Goal: Task Accomplishment & Management: Use online tool/utility

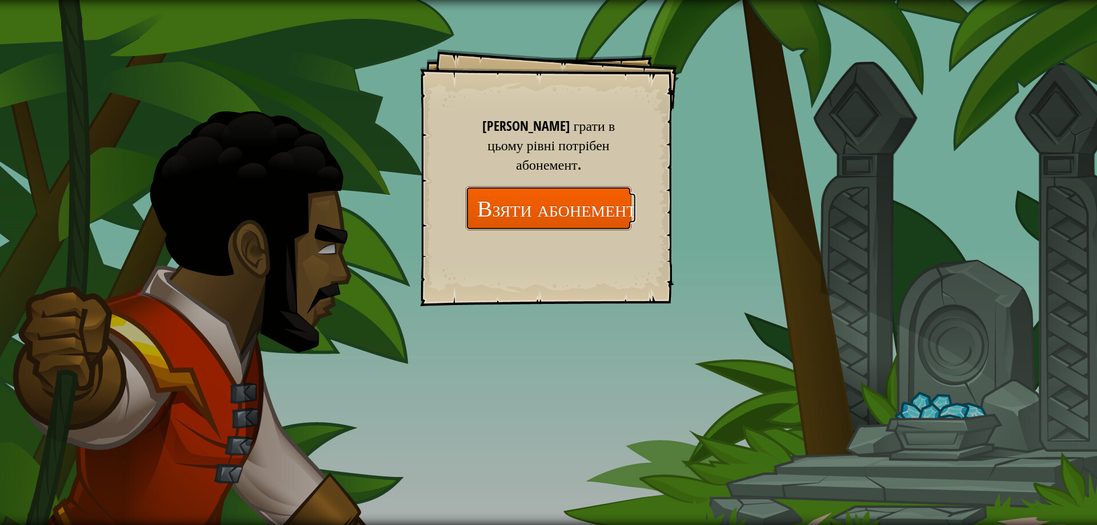
click at [610, 187] on button "Взяти абонемент" at bounding box center [549, 208] width 166 height 44
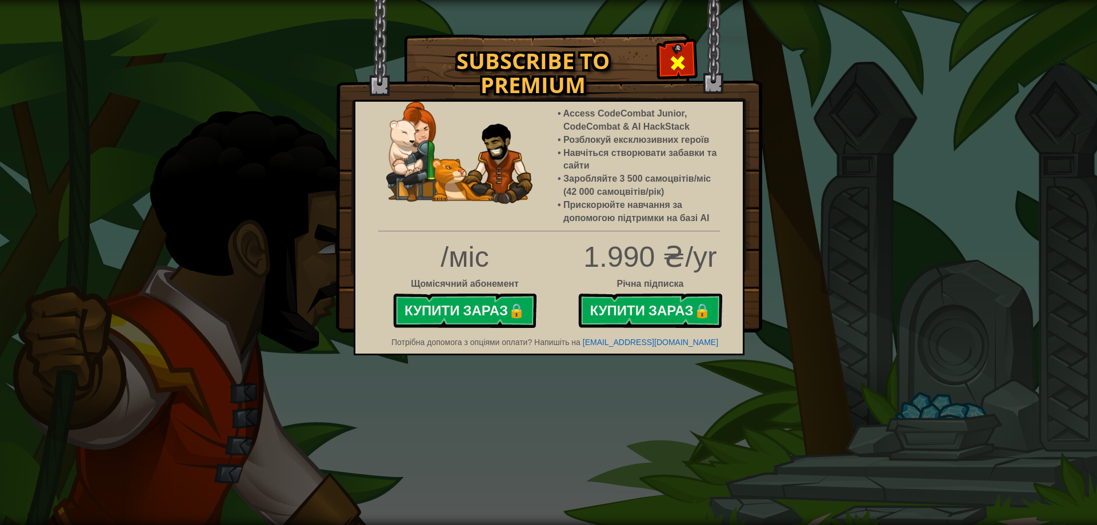
click at [688, 54] on div at bounding box center [677, 61] width 36 height 36
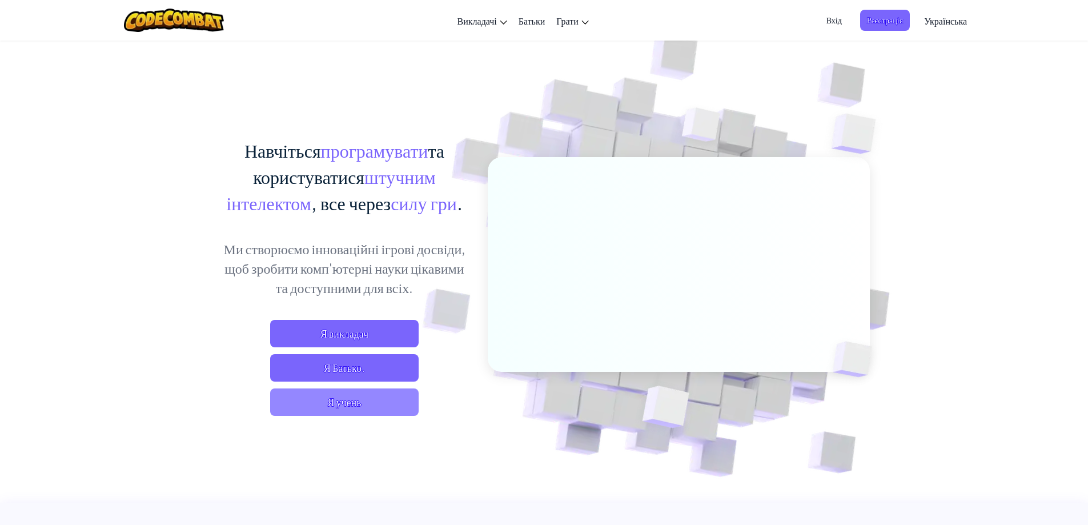
click at [379, 406] on span "Я учень" at bounding box center [344, 401] width 149 height 27
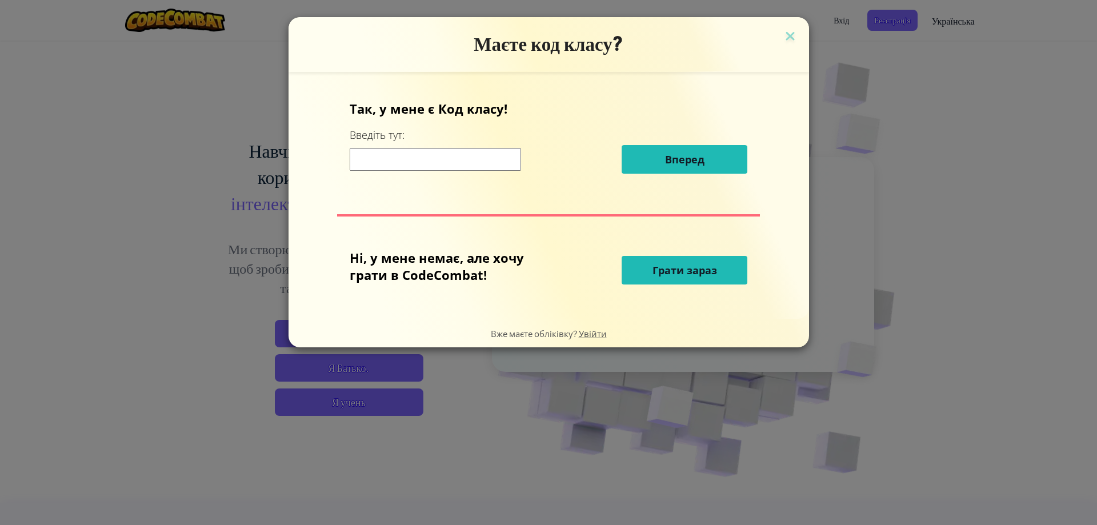
click at [481, 154] on input at bounding box center [435, 159] width 171 height 23
click at [644, 275] on button "Грати зараз" at bounding box center [684, 270] width 126 height 29
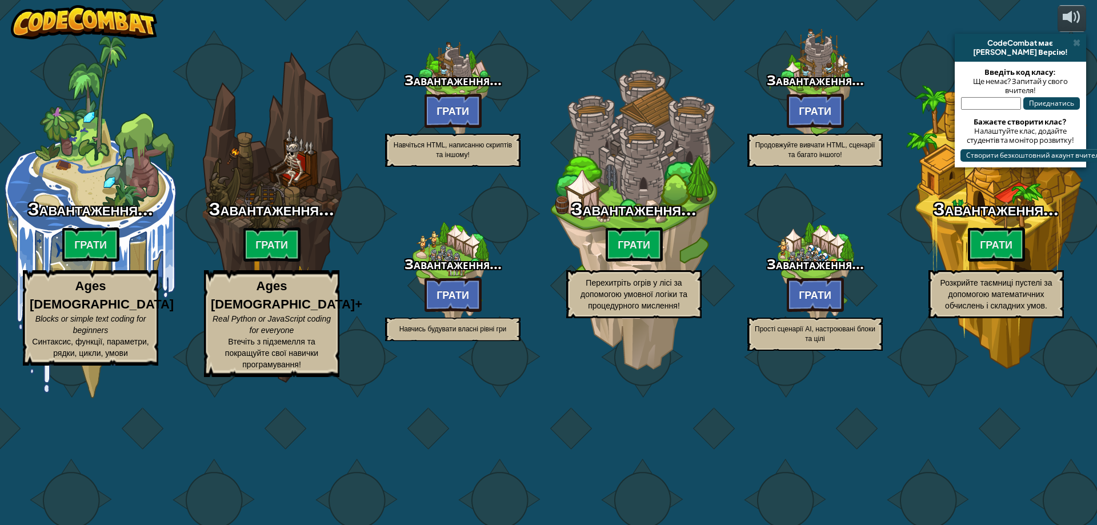
select select "uk"
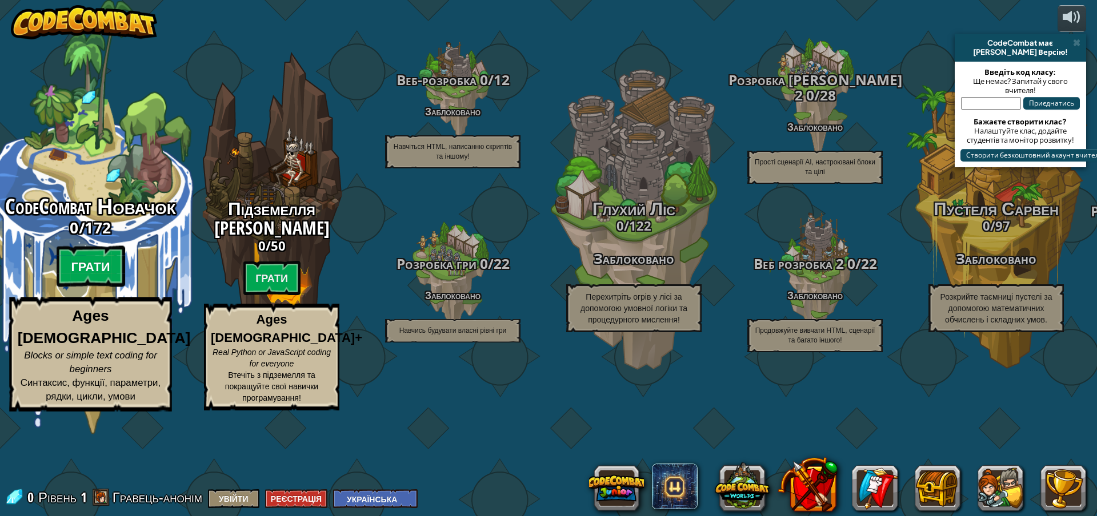
click at [89, 287] on btn "Грати" at bounding box center [91, 266] width 69 height 41
select select "uk"
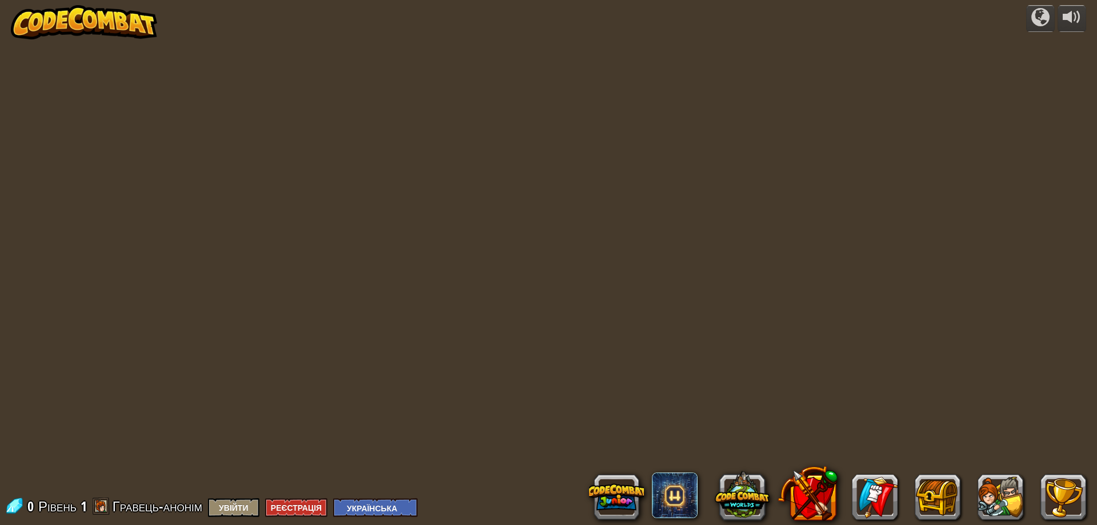
select select "uk"
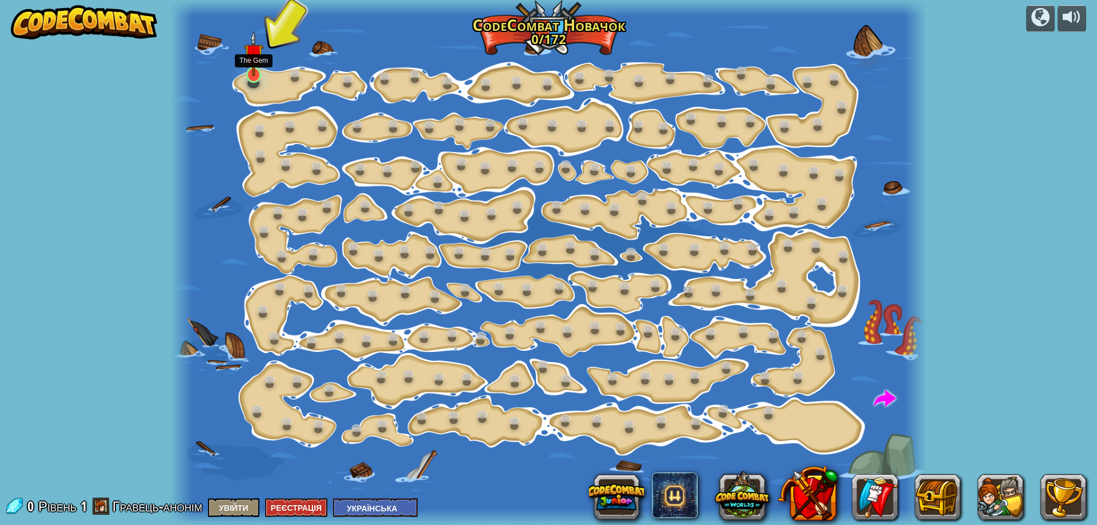
click at [263, 73] on img at bounding box center [254, 54] width 20 height 46
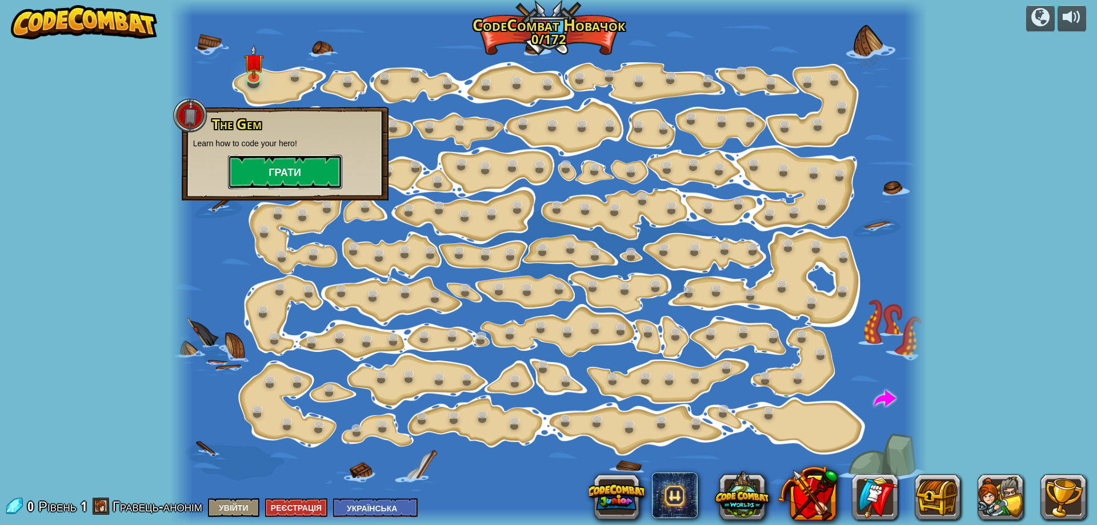
click at [299, 166] on button "Грати" at bounding box center [285, 172] width 114 height 34
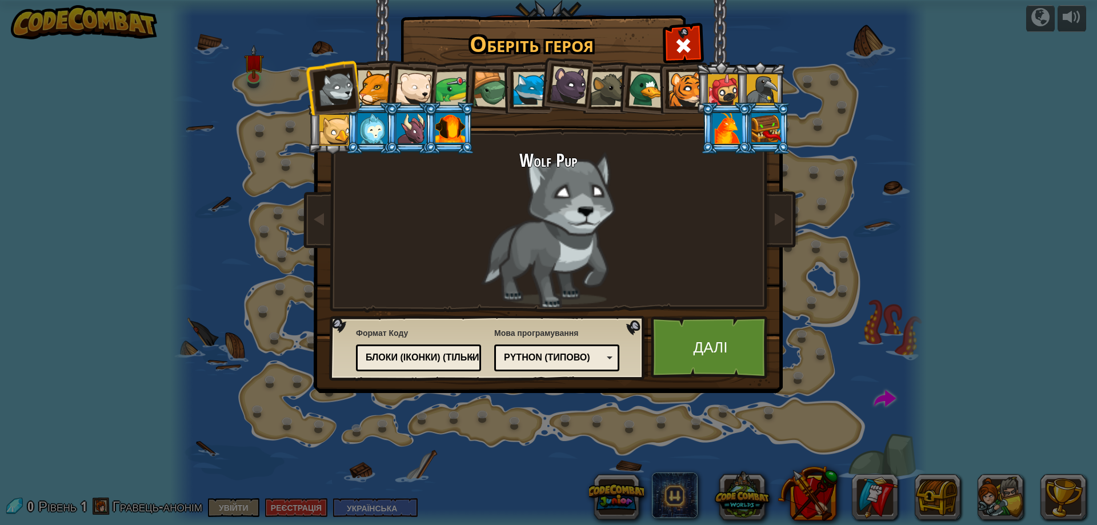
click at [575, 84] on div at bounding box center [569, 85] width 38 height 38
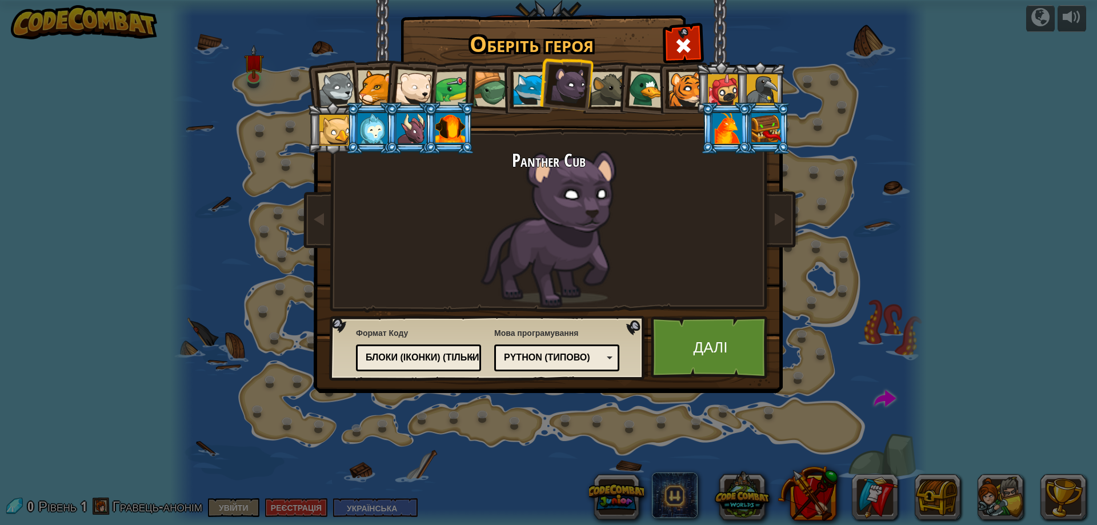
click at [418, 131] on div at bounding box center [411, 128] width 30 height 31
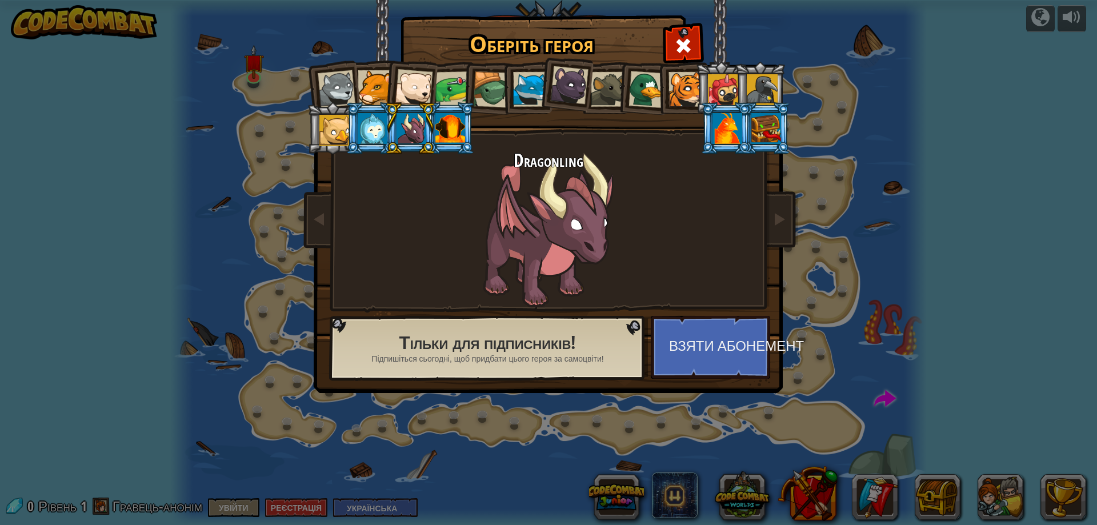
click at [463, 87] on li at bounding box center [488, 88] width 54 height 55
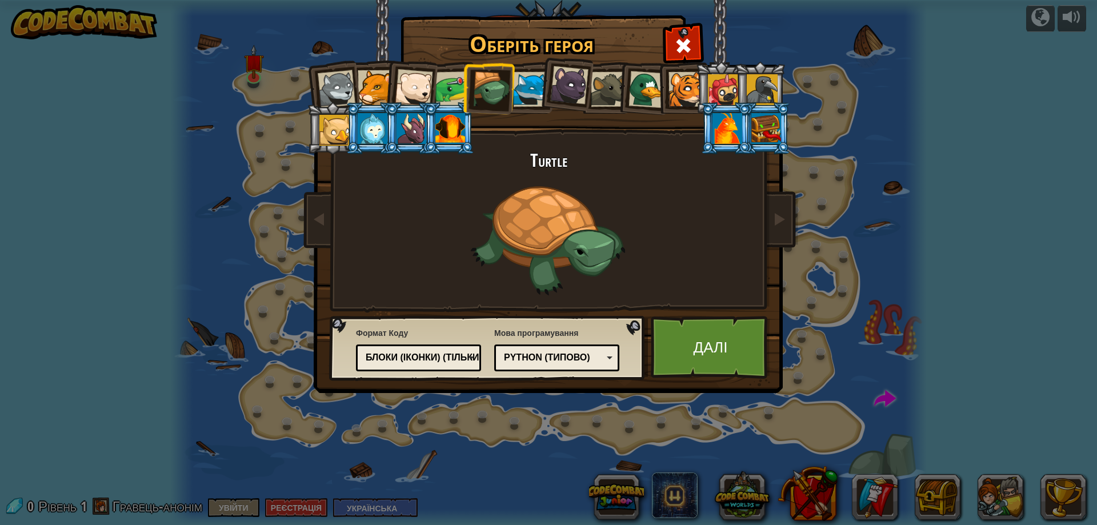
click at [523, 352] on div "Python (Типово)" at bounding box center [553, 357] width 99 height 13
